Goal: Task Accomplishment & Management: Manage account settings

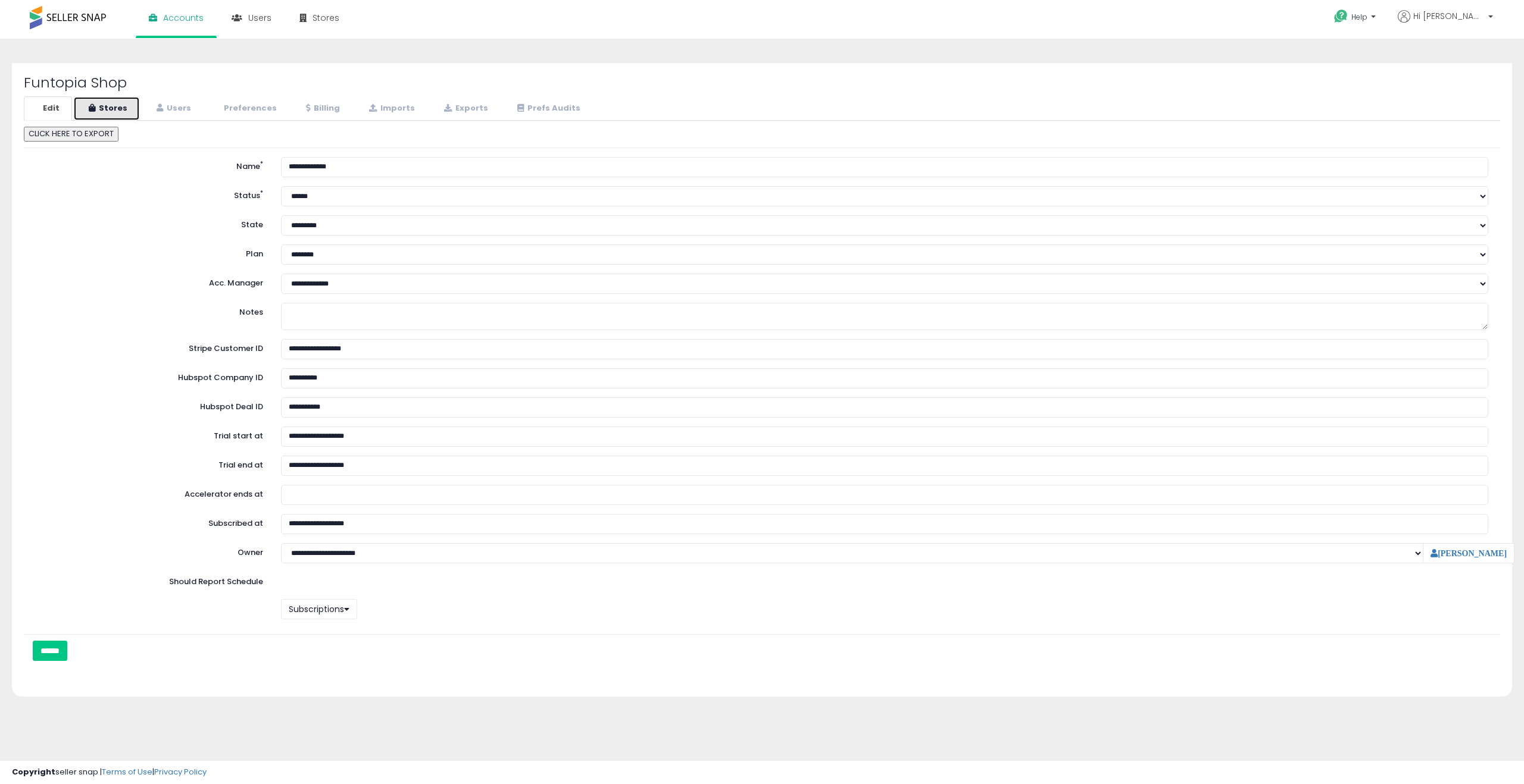
click at [114, 108] on link "Stores" at bounding box center [107, 108] width 67 height 24
click at [168, 108] on link "Users" at bounding box center [172, 108] width 63 height 24
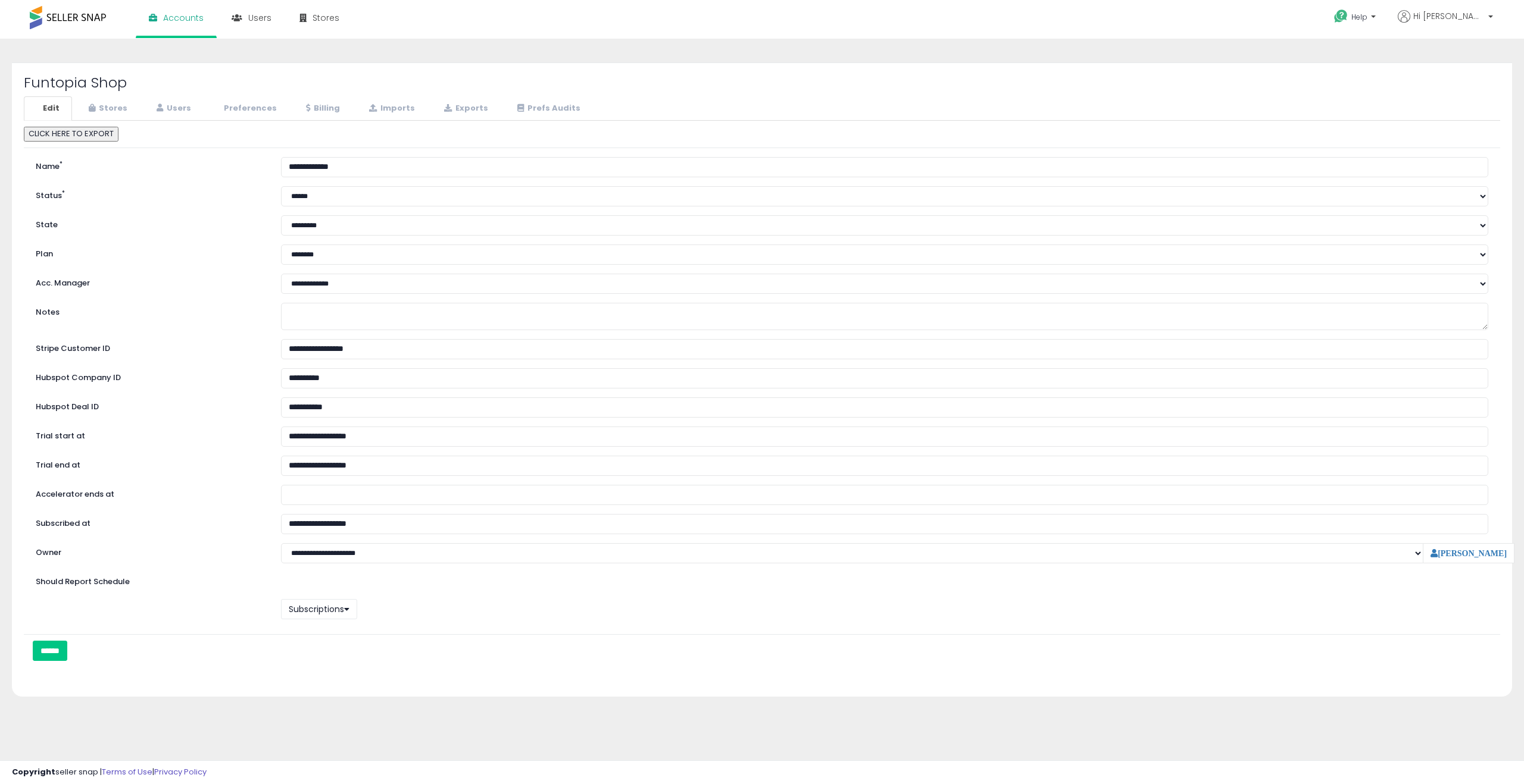
select select "**"
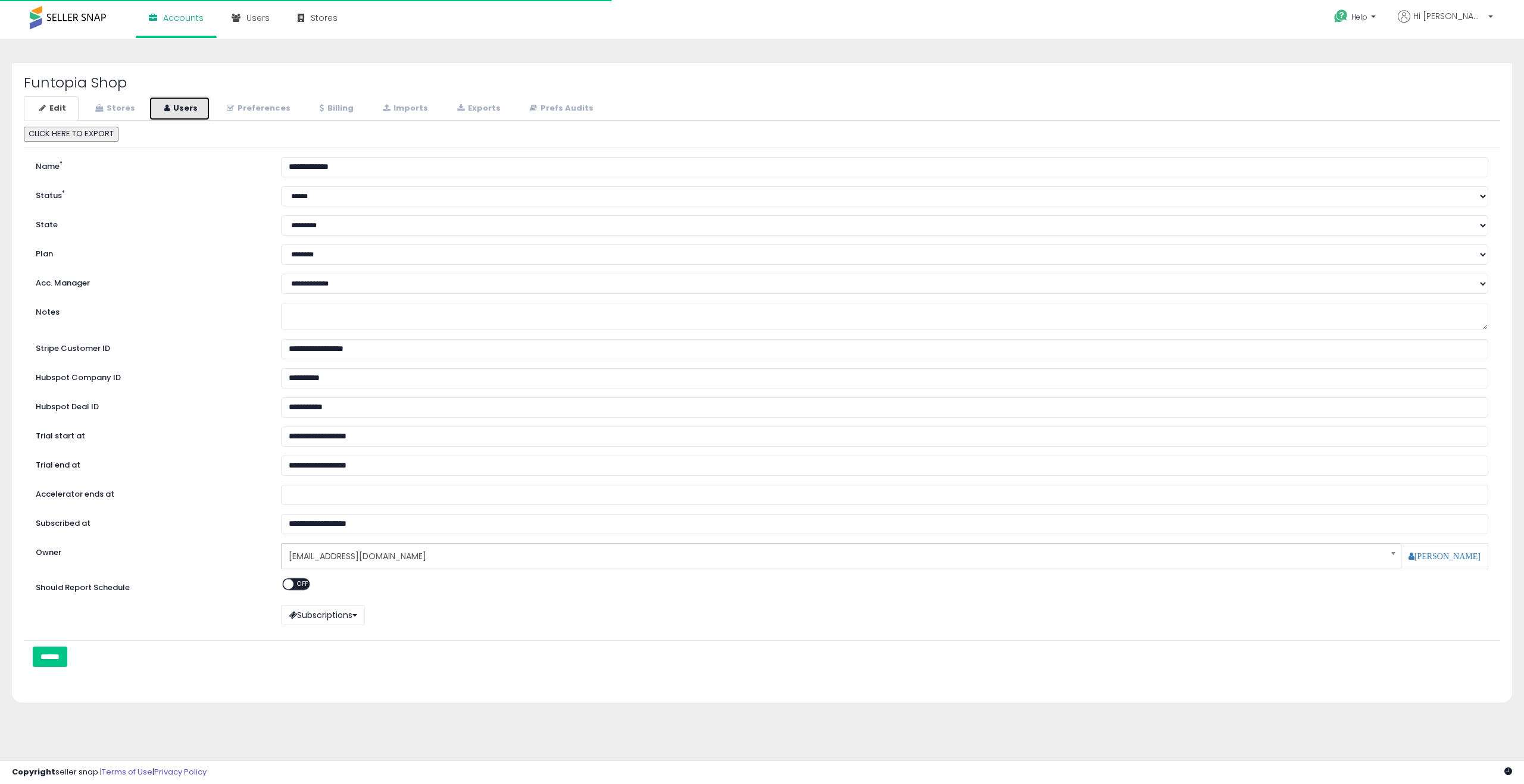
click at [194, 104] on link "Users" at bounding box center [179, 108] width 62 height 24
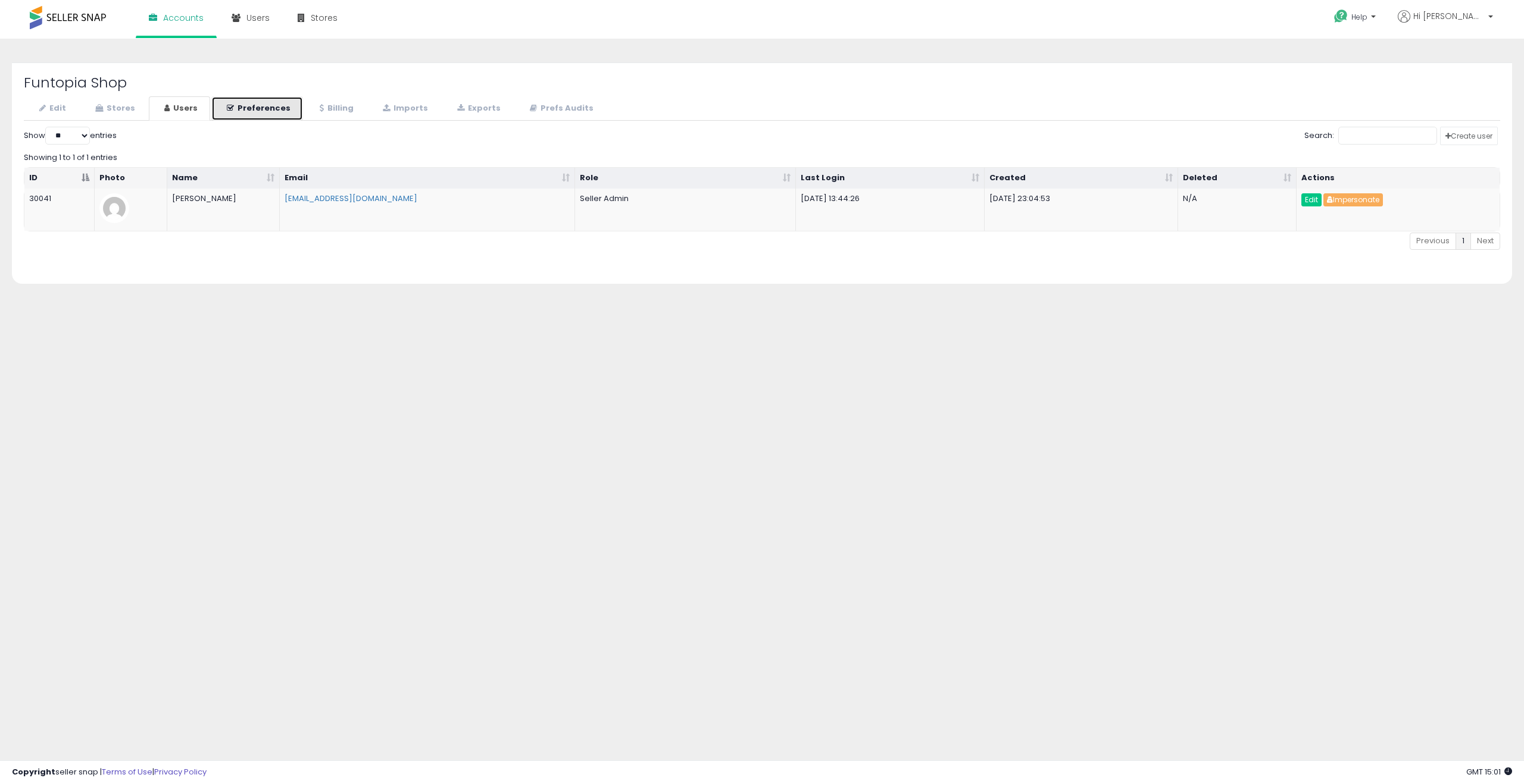
click at [269, 106] on link "Preferences" at bounding box center [257, 108] width 91 height 24
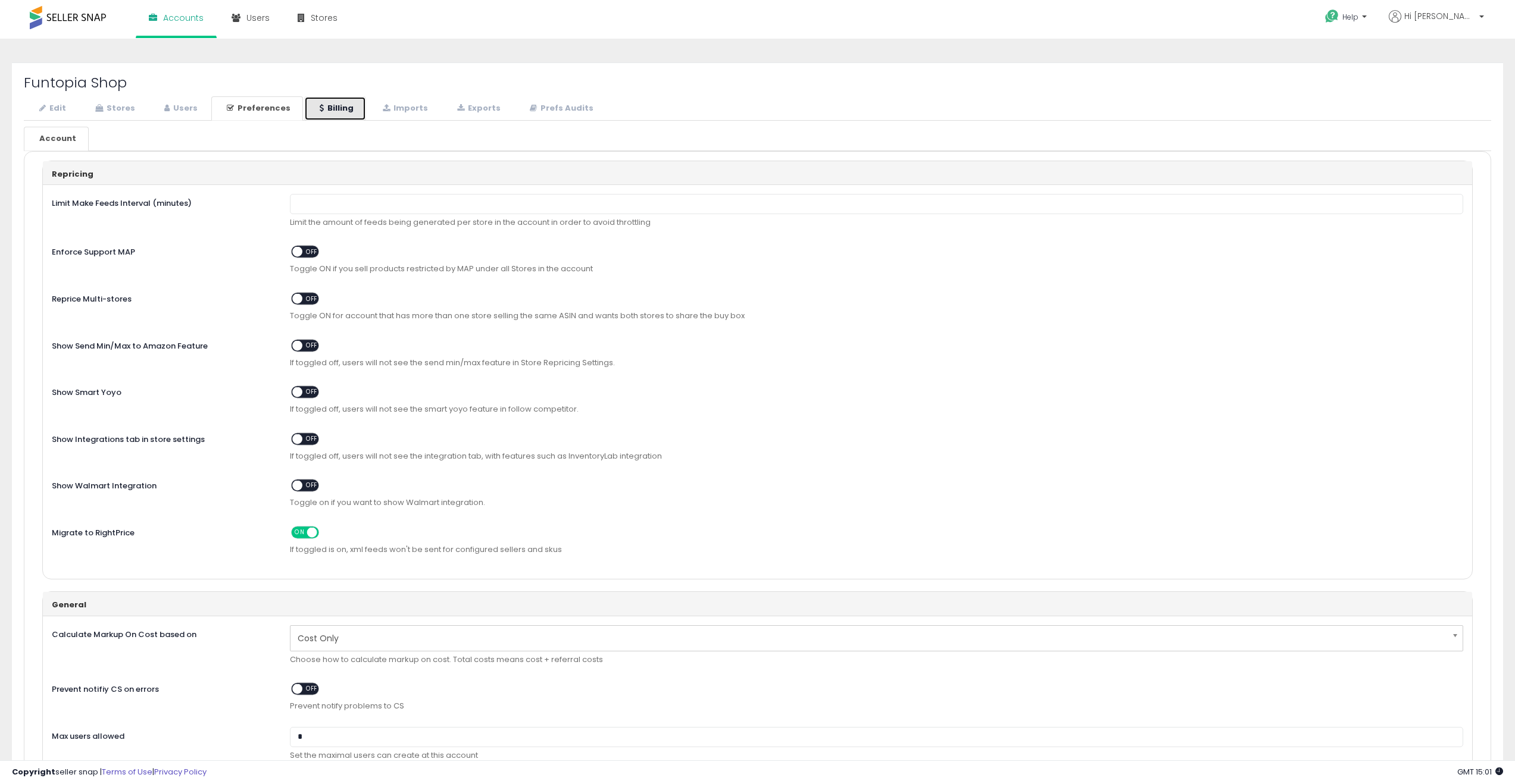
click at [330, 106] on link "Billing" at bounding box center [335, 108] width 62 height 24
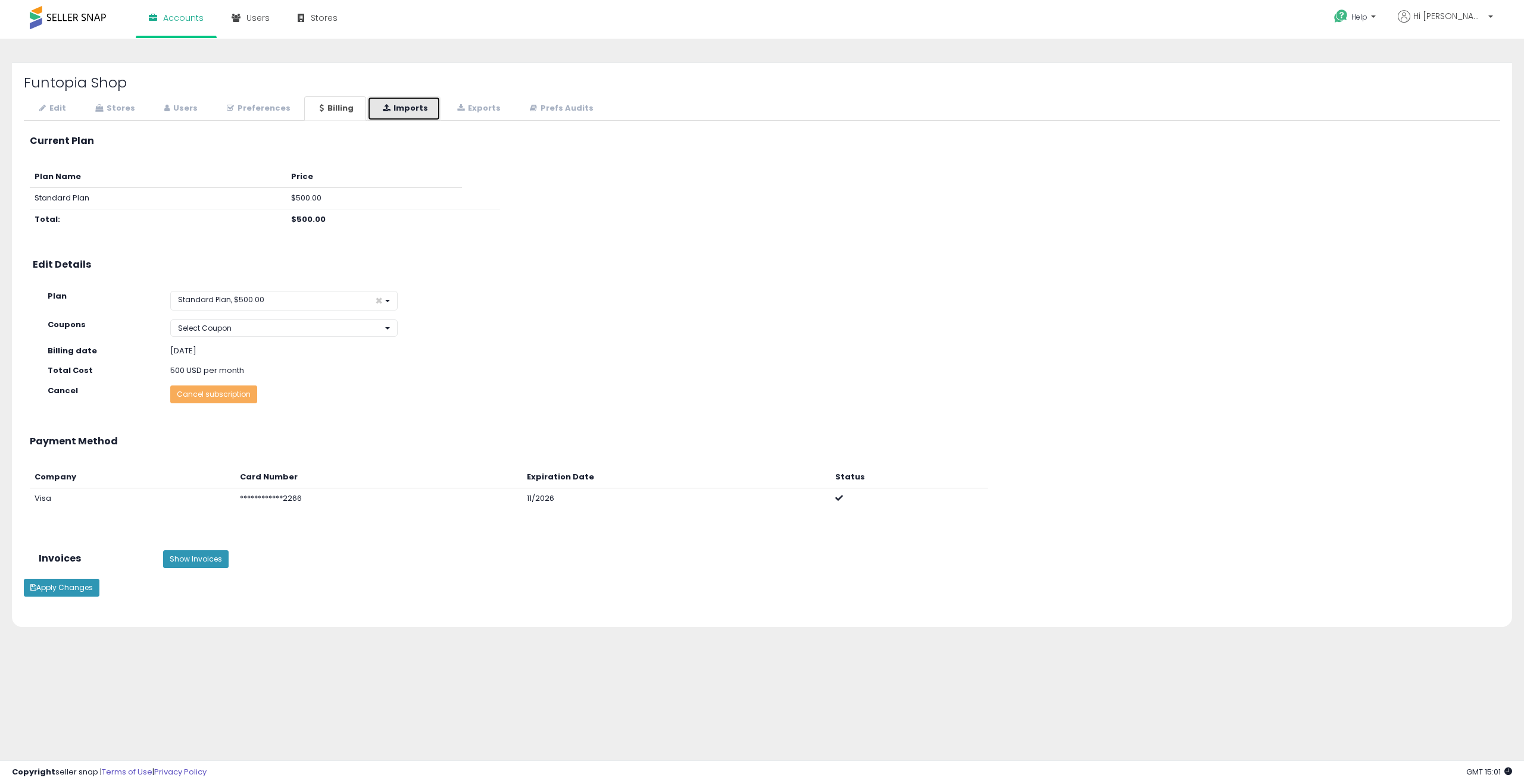
click at [391, 107] on link "Imports" at bounding box center [404, 108] width 74 height 24
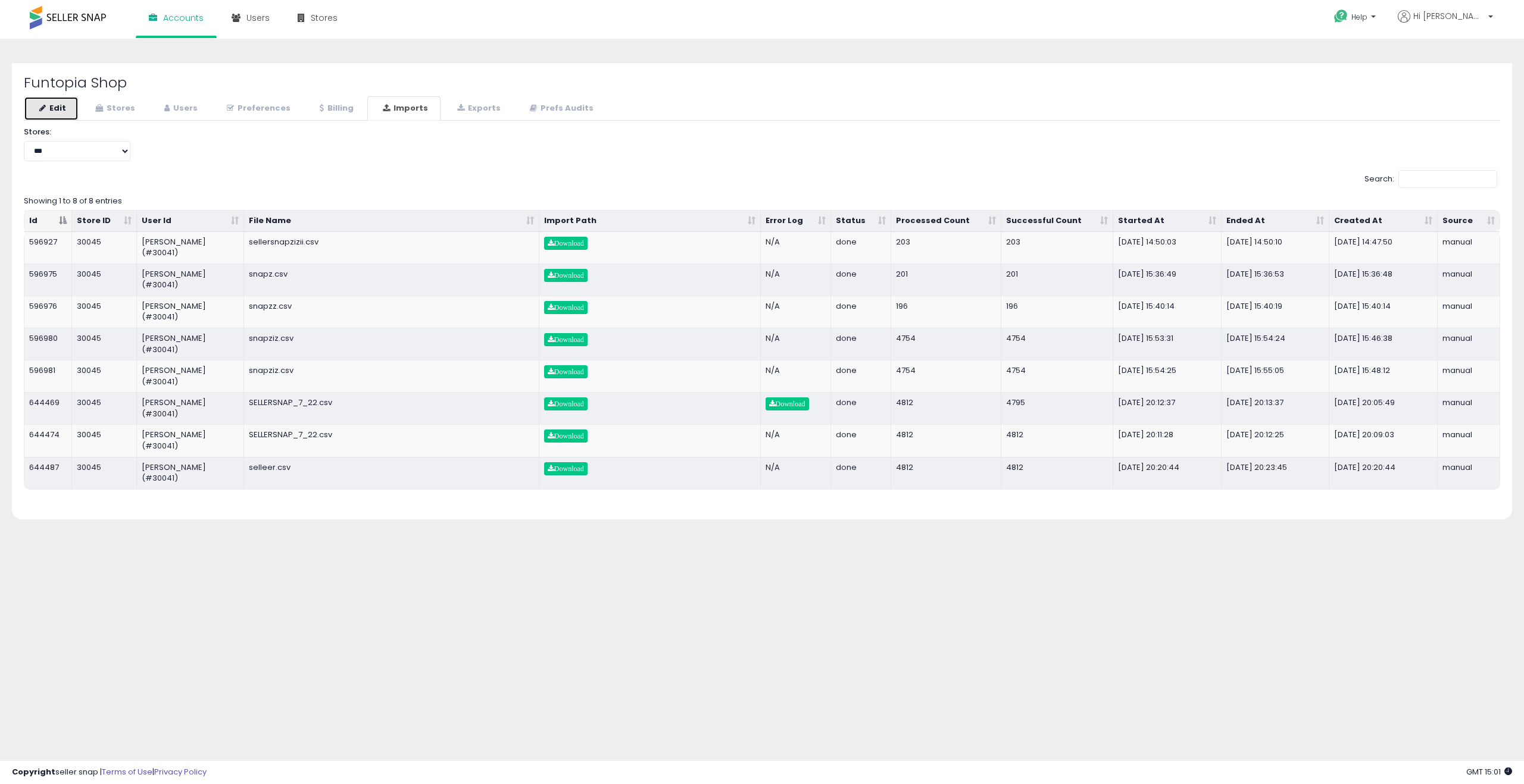
click at [55, 115] on link "Edit" at bounding box center [51, 108] width 55 height 24
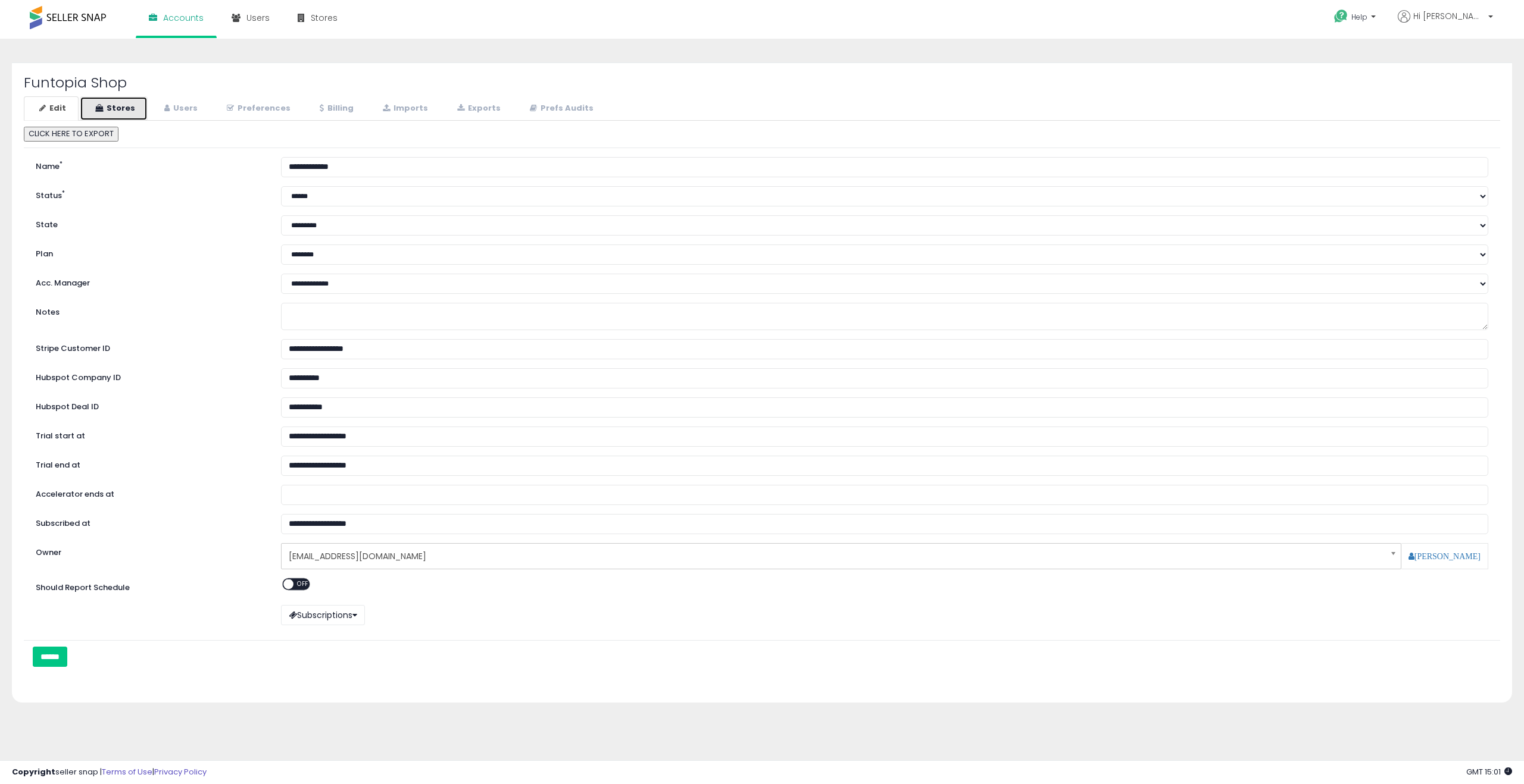
click at [112, 112] on link "Stores" at bounding box center [113, 108] width 68 height 24
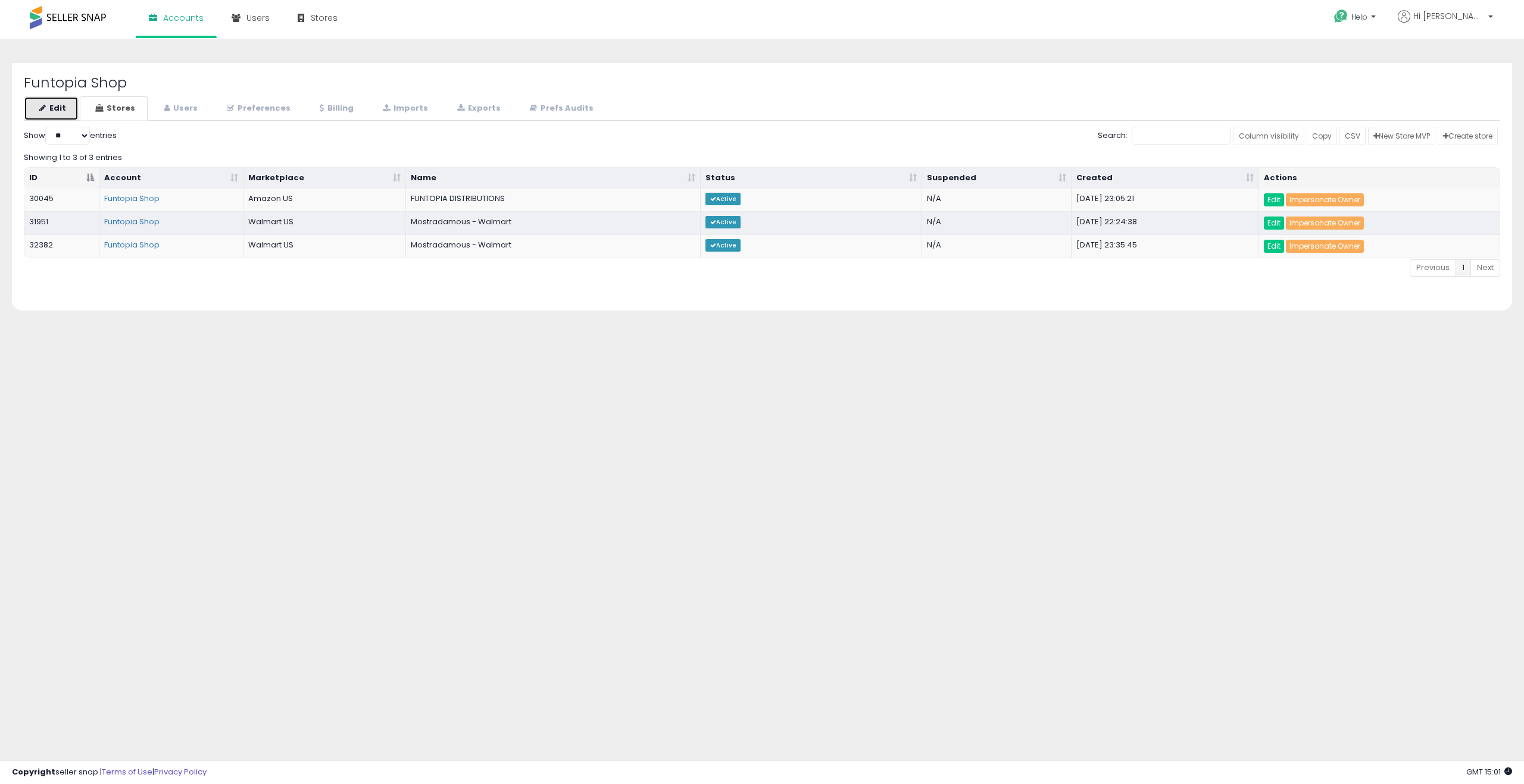
click at [64, 109] on link "Edit" at bounding box center [51, 108] width 55 height 24
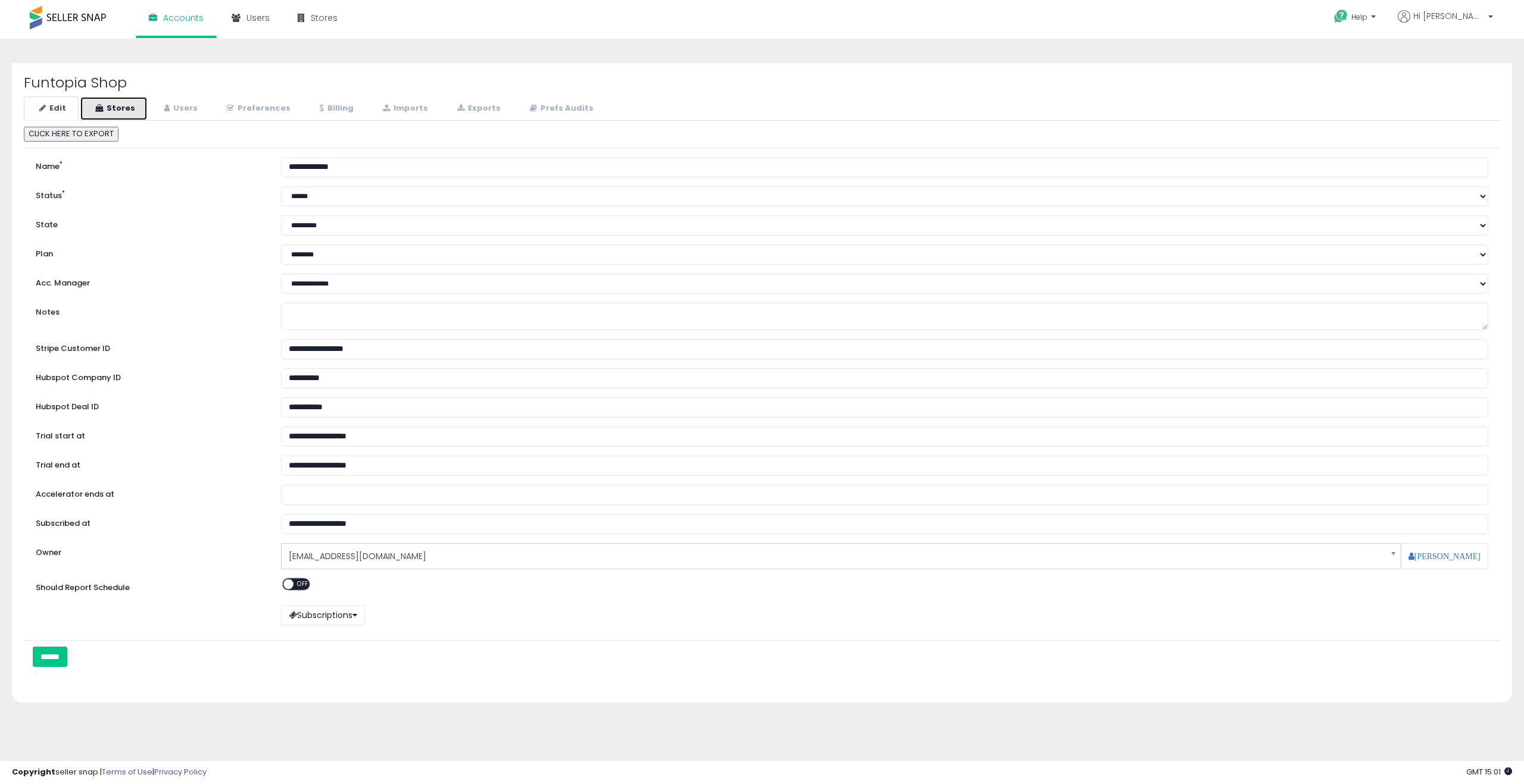
click at [111, 107] on link "Stores" at bounding box center [113, 108] width 68 height 24
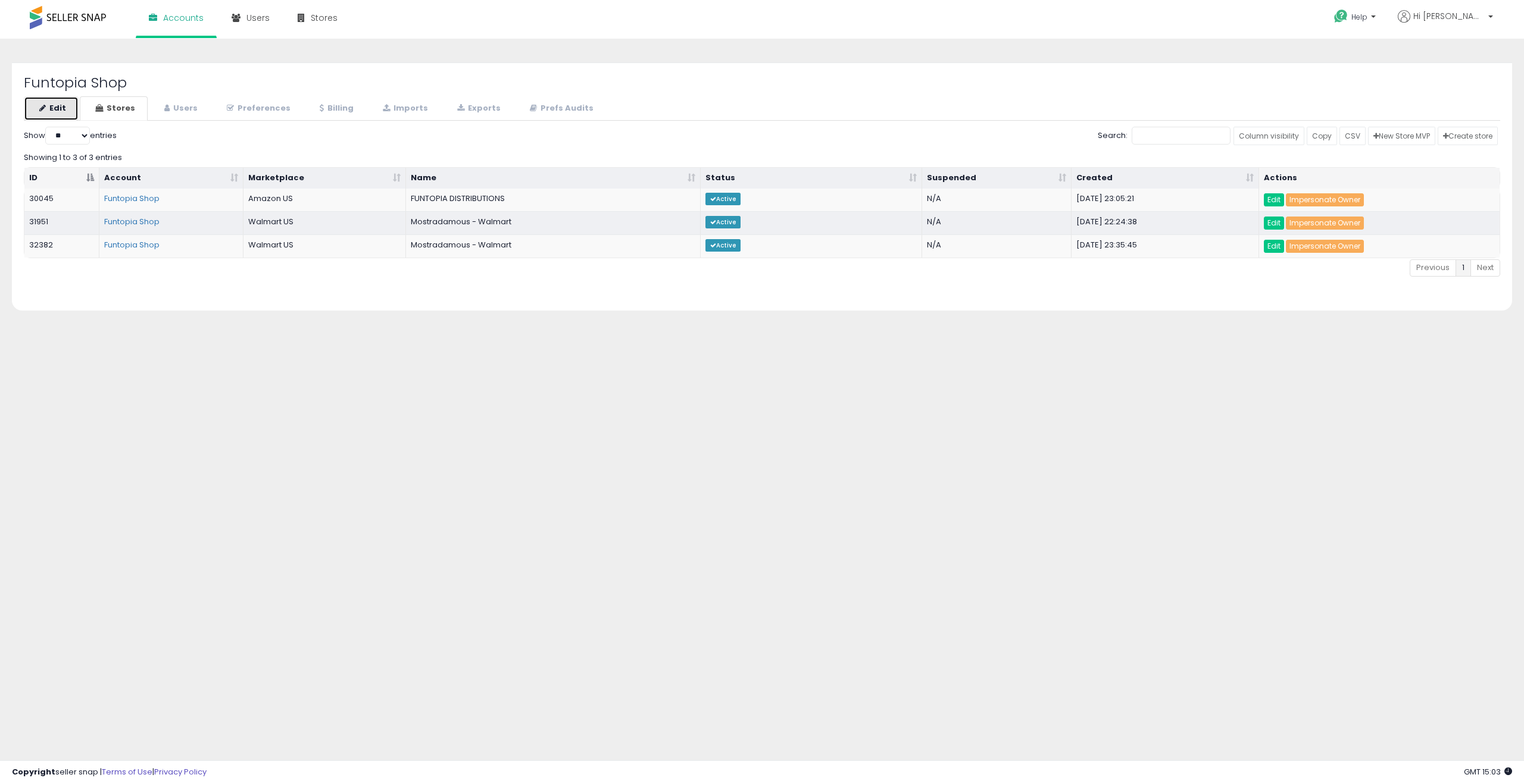
click at [59, 107] on link "Edit" at bounding box center [51, 108] width 55 height 24
